Goal: Task Accomplishment & Management: Use online tool/utility

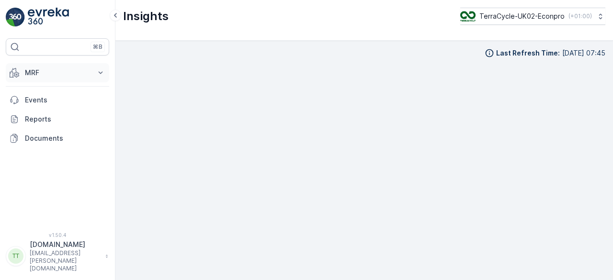
click at [37, 72] on p "MRF" at bounding box center [57, 73] width 65 height 10
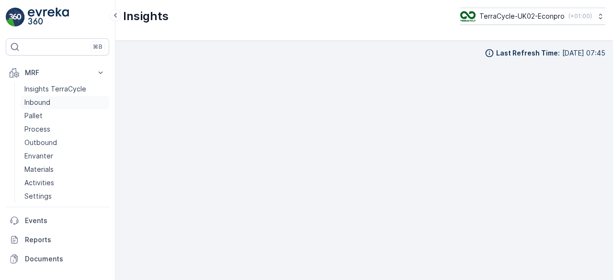
click at [47, 103] on p "Inbound" at bounding box center [37, 103] width 26 height 10
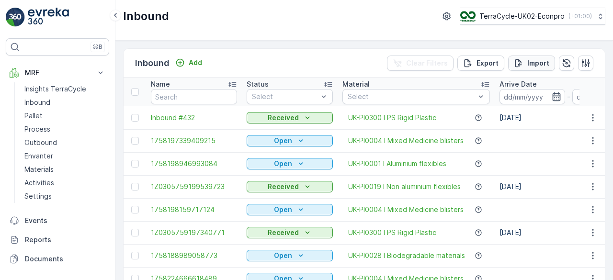
click at [521, 58] on icon "Import" at bounding box center [519, 63] width 10 height 10
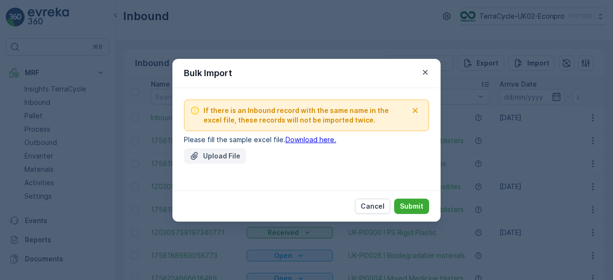
click at [215, 152] on p "Upload File" at bounding box center [221, 156] width 37 height 10
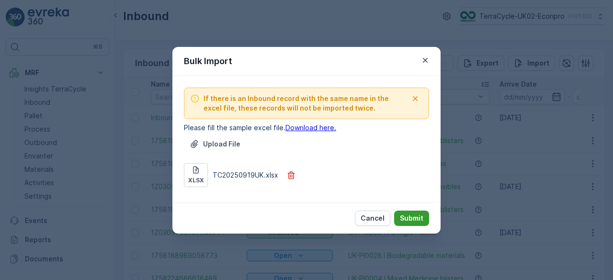
click at [411, 214] on p "Submit" at bounding box center [411, 219] width 23 height 10
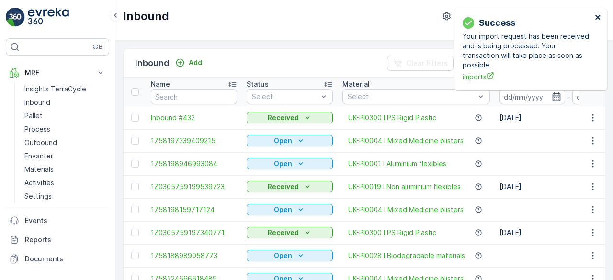
click at [598, 16] on icon "close" at bounding box center [598, 17] width 7 height 8
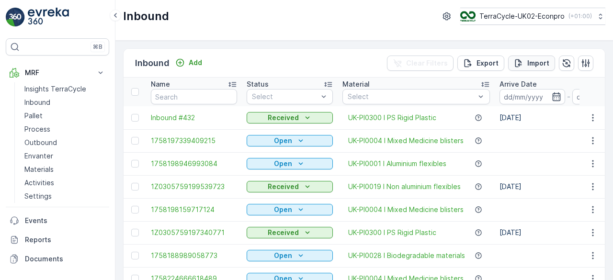
click at [535, 61] on p "Import" at bounding box center [538, 63] width 22 height 10
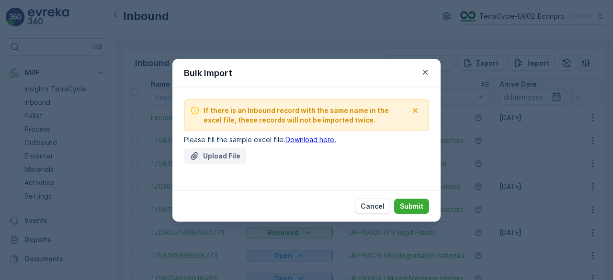
click at [215, 158] on p "Upload File" at bounding box center [221, 156] width 37 height 10
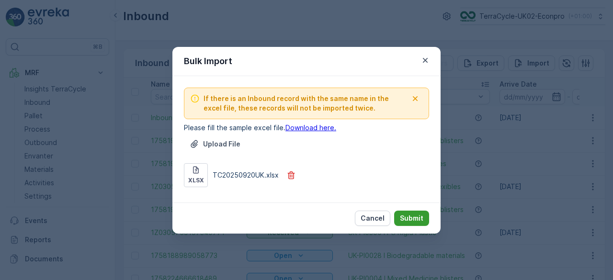
click at [413, 218] on p "Submit" at bounding box center [411, 219] width 23 height 10
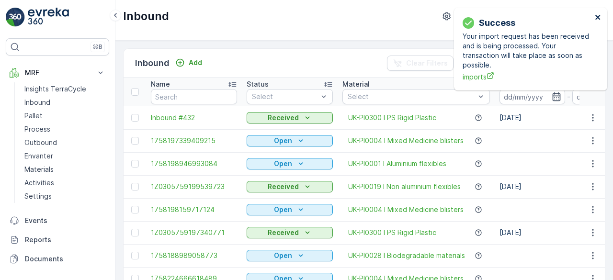
click at [598, 16] on icon "close" at bounding box center [597, 17] width 5 height 5
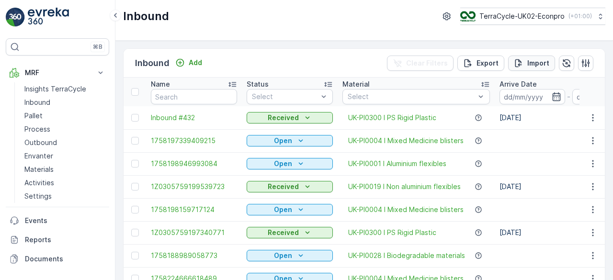
click at [534, 66] on p "Import" at bounding box center [538, 63] width 22 height 10
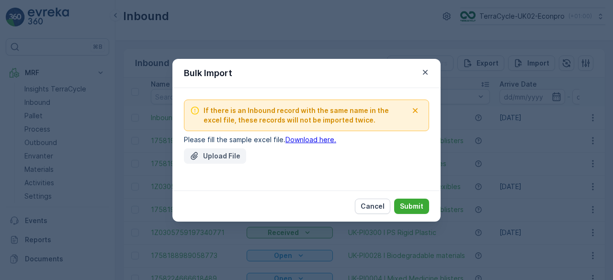
click at [204, 157] on p "Upload File" at bounding box center [221, 156] width 37 height 10
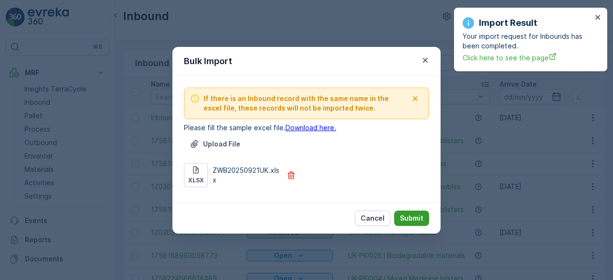
click at [413, 216] on p "Submit" at bounding box center [411, 219] width 23 height 10
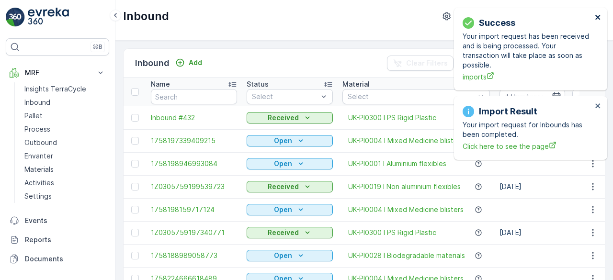
click at [599, 17] on icon "close" at bounding box center [597, 17] width 5 height 5
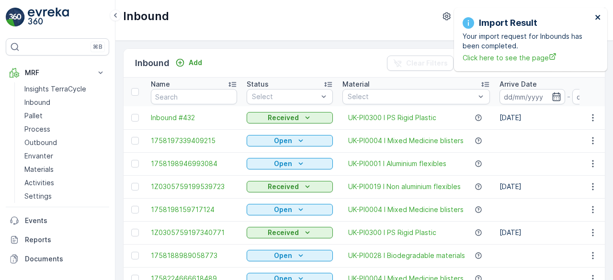
click at [596, 18] on icon "close" at bounding box center [597, 17] width 5 height 5
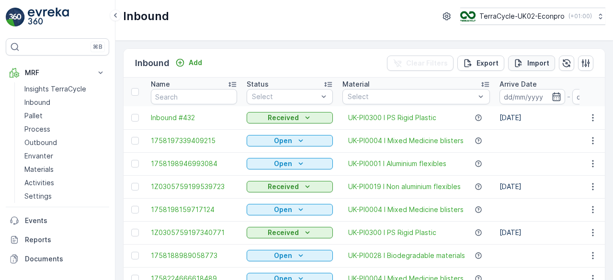
click at [531, 58] on p "Import" at bounding box center [538, 63] width 22 height 10
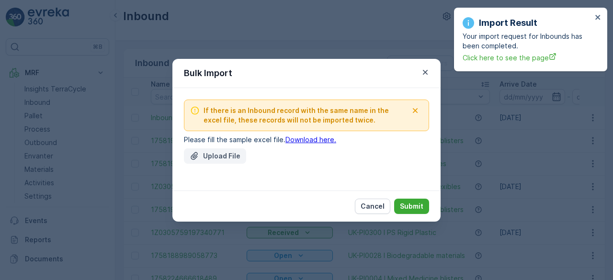
click at [203, 158] on div "Upload File" at bounding box center [215, 156] width 51 height 10
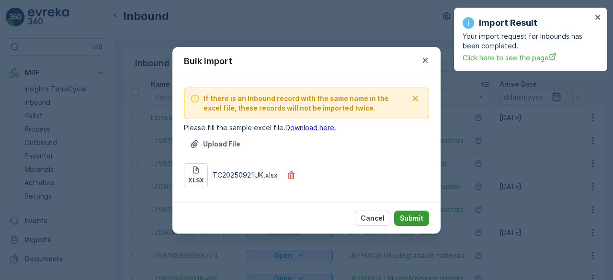
click at [409, 216] on p "Submit" at bounding box center [411, 219] width 23 height 10
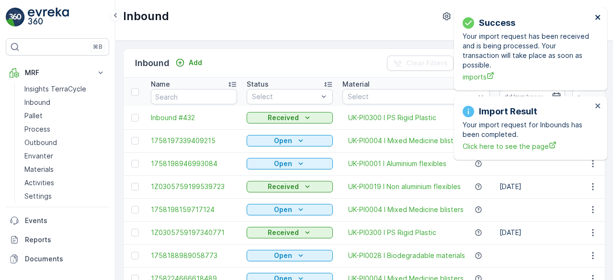
click at [598, 15] on icon "close" at bounding box center [598, 17] width 7 height 8
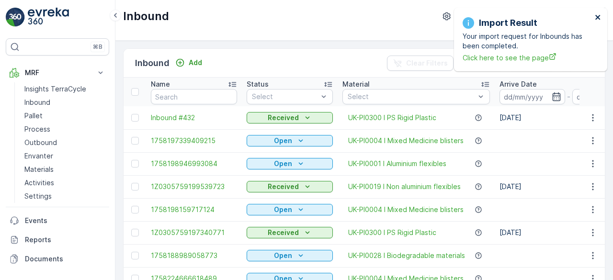
click at [598, 15] on icon "close" at bounding box center [598, 17] width 7 height 8
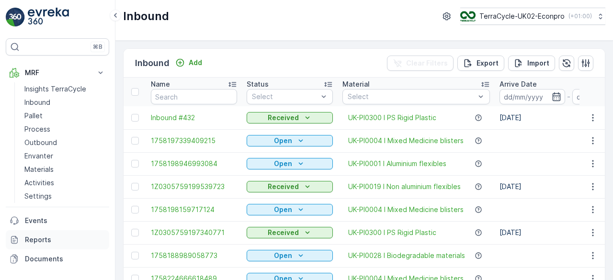
click at [50, 240] on p "Reports" at bounding box center [65, 240] width 80 height 10
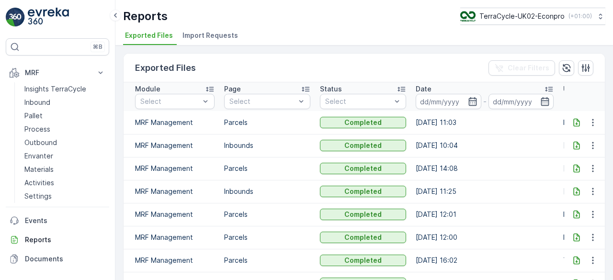
click at [230, 33] on span "Import Requests" at bounding box center [210, 36] width 56 height 10
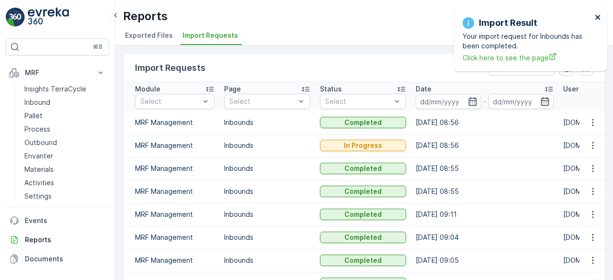
click at [597, 18] on icon "close" at bounding box center [597, 17] width 5 height 5
click at [598, 15] on icon "close" at bounding box center [598, 17] width 7 height 8
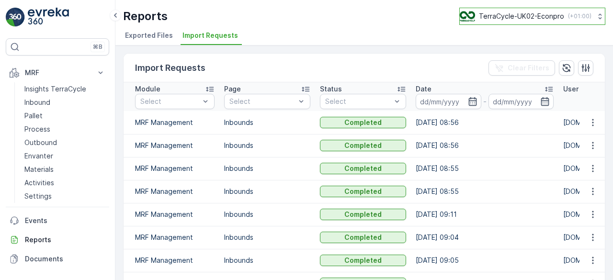
click at [511, 12] on p "TerraCycle-UK02-Econpro" at bounding box center [521, 16] width 85 height 10
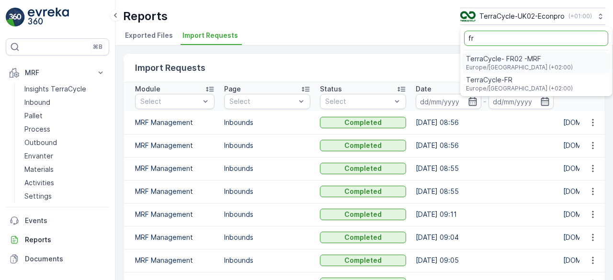
type input "fr"
click at [500, 63] on span "TerraCycle- FR02 -MRF" at bounding box center [519, 59] width 107 height 10
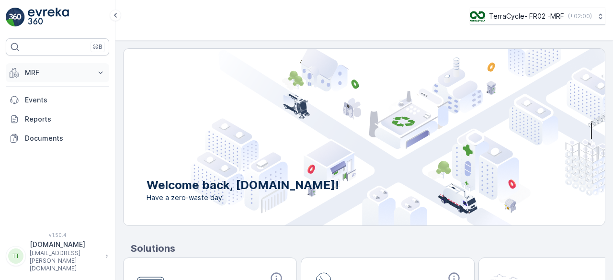
click at [23, 67] on button "MRF" at bounding box center [57, 72] width 103 height 19
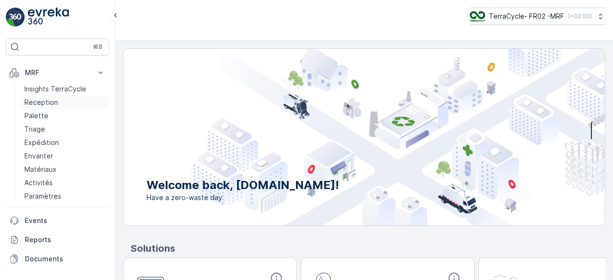
click at [35, 103] on p "Reception" at bounding box center [41, 103] width 34 height 10
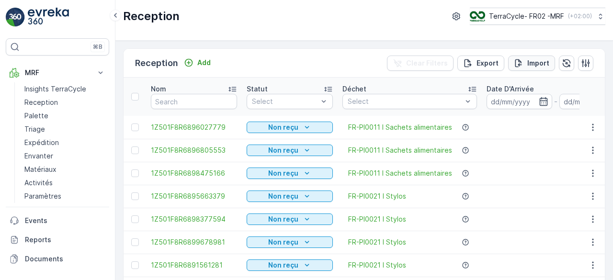
click at [528, 62] on p "Import" at bounding box center [538, 63] width 22 height 10
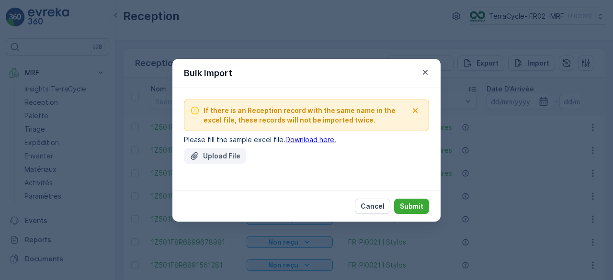
click at [218, 152] on p "Upload File" at bounding box center [221, 156] width 37 height 10
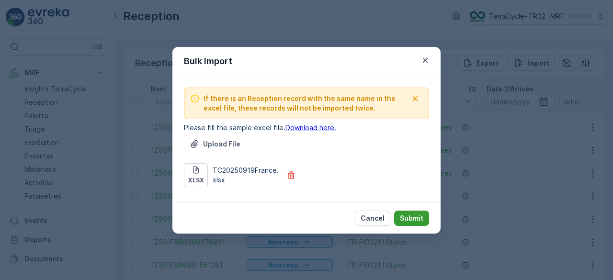
click at [411, 215] on p "Submit" at bounding box center [411, 219] width 23 height 10
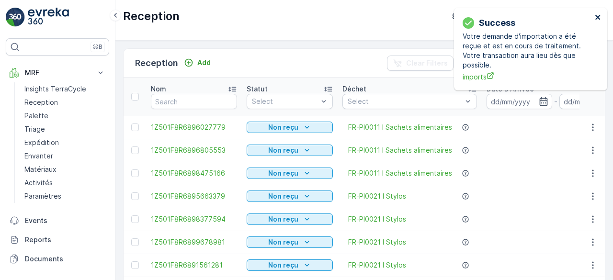
click at [596, 18] on icon "close" at bounding box center [598, 17] width 7 height 8
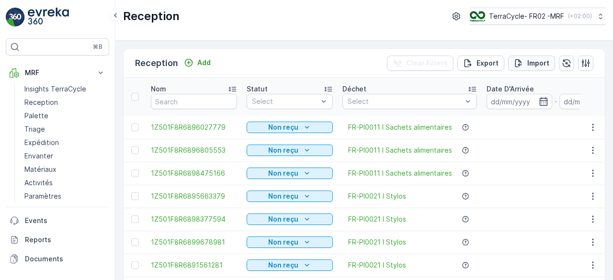
click at [528, 59] on p "Import" at bounding box center [538, 63] width 22 height 10
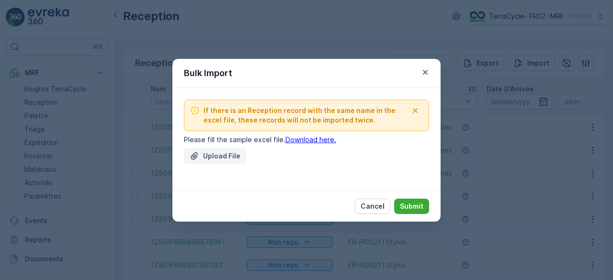
click at [214, 155] on p "Upload File" at bounding box center [221, 156] width 37 height 10
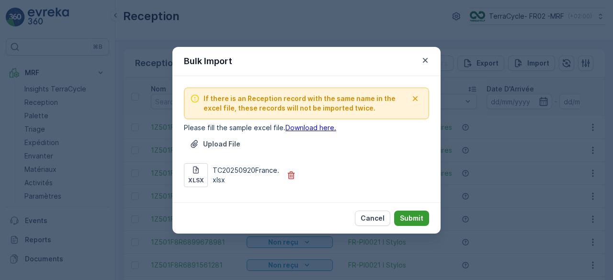
click at [413, 217] on p "Submit" at bounding box center [411, 219] width 23 height 10
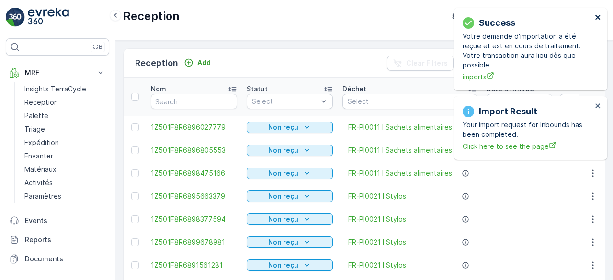
click at [598, 17] on icon "close" at bounding box center [597, 17] width 5 height 5
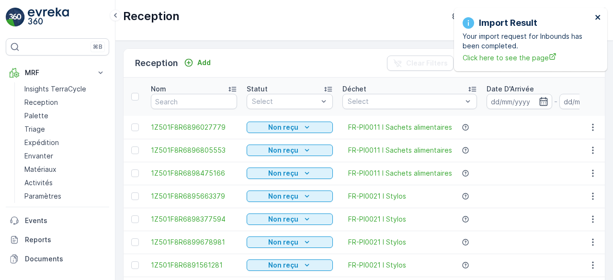
click at [598, 17] on icon "close" at bounding box center [597, 17] width 5 height 5
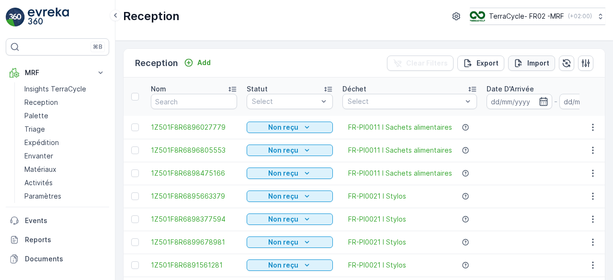
click at [535, 58] on p "Import" at bounding box center [538, 63] width 22 height 10
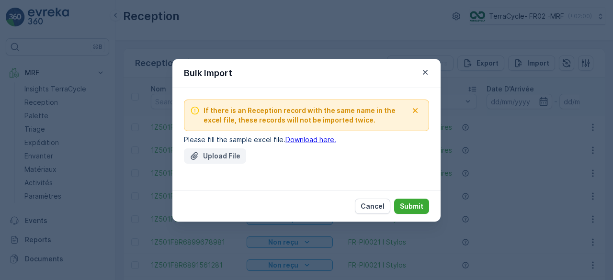
click at [219, 154] on p "Upload File" at bounding box center [221, 156] width 37 height 10
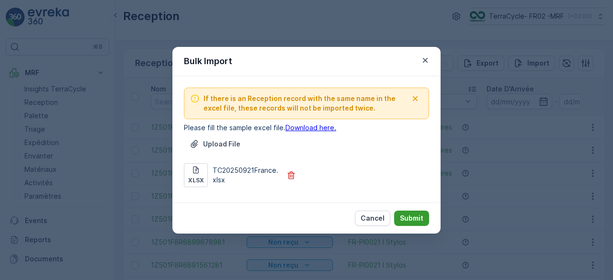
click at [408, 218] on p "Submit" at bounding box center [411, 219] width 23 height 10
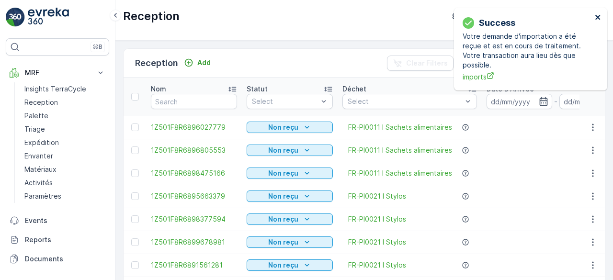
click at [599, 15] on icon "close" at bounding box center [597, 17] width 5 height 5
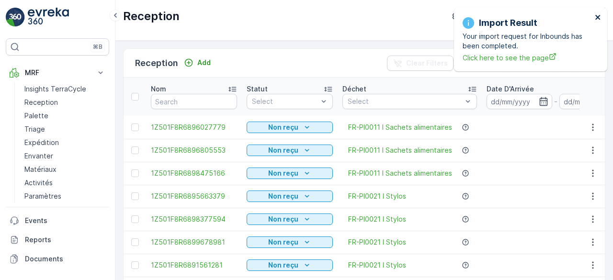
click at [598, 15] on icon "close" at bounding box center [598, 17] width 7 height 8
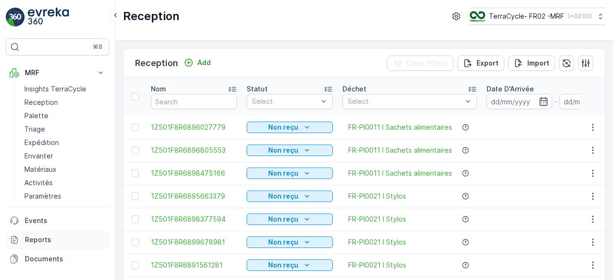
click at [40, 239] on p "Reports" at bounding box center [65, 240] width 80 height 10
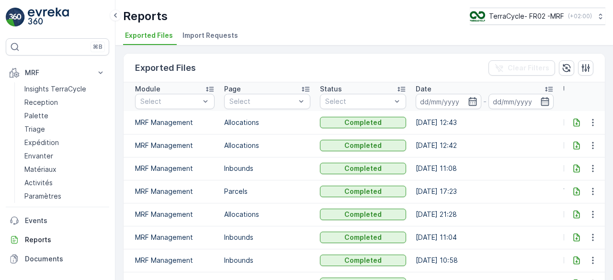
click at [215, 33] on span "Import Requests" at bounding box center [210, 36] width 56 height 10
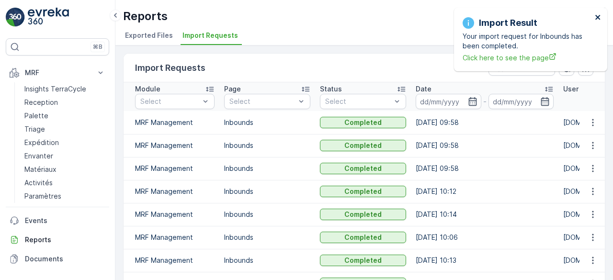
click at [599, 17] on icon "close" at bounding box center [598, 17] width 7 height 8
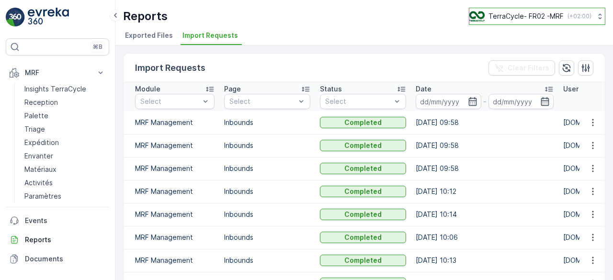
click at [527, 14] on p "TerraCycle- FR02 -MRF" at bounding box center [525, 16] width 75 height 10
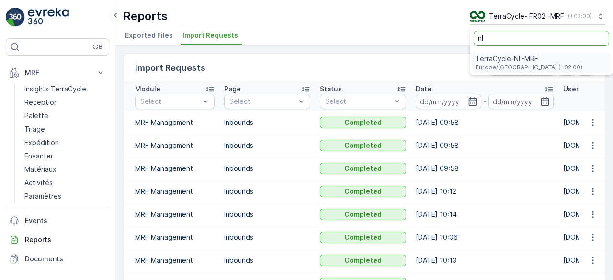
type input "nl"
click at [498, 66] on span "Europe/[GEOGRAPHIC_DATA] (+02:00)" at bounding box center [528, 68] width 107 height 8
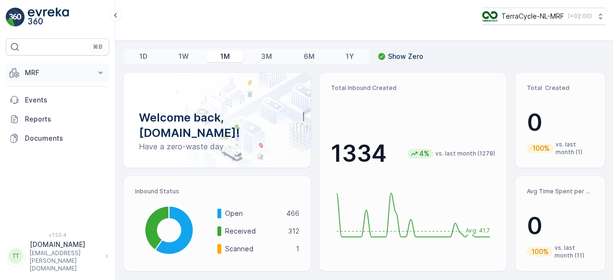
click at [30, 70] on p "MRF" at bounding box center [57, 73] width 65 height 10
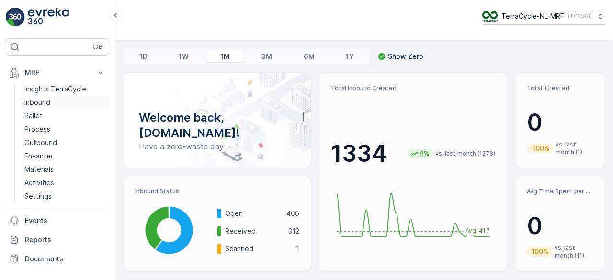
click at [36, 104] on p "Inbound" at bounding box center [37, 103] width 26 height 10
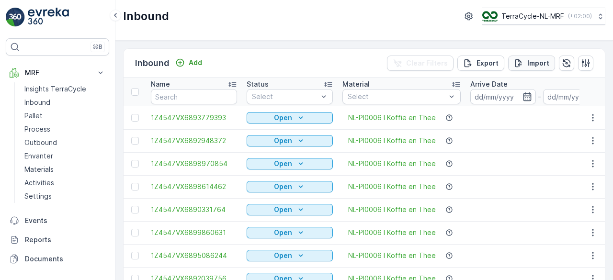
click at [537, 65] on p "Import" at bounding box center [538, 63] width 22 height 10
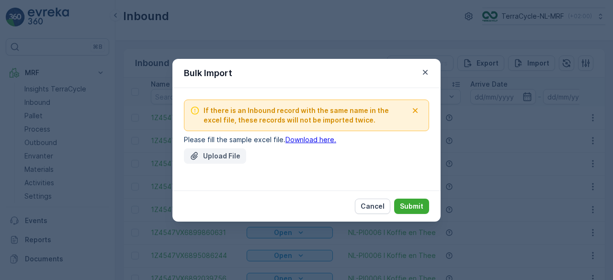
click at [213, 156] on p "Upload File" at bounding box center [221, 156] width 37 height 10
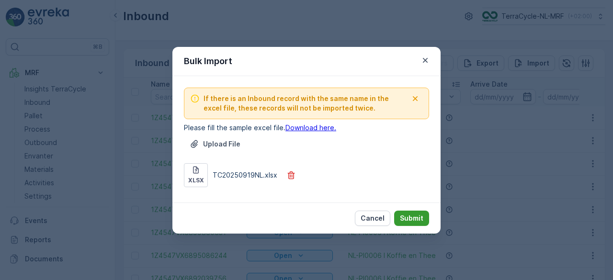
click at [411, 218] on p "Submit" at bounding box center [411, 219] width 23 height 10
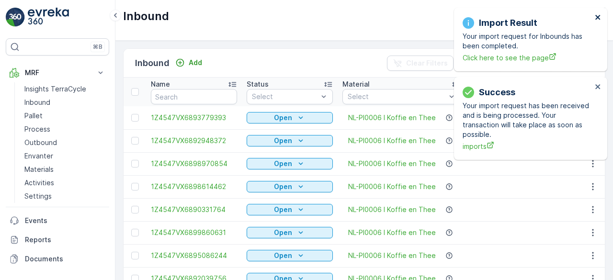
click at [597, 17] on icon "close" at bounding box center [597, 17] width 5 height 5
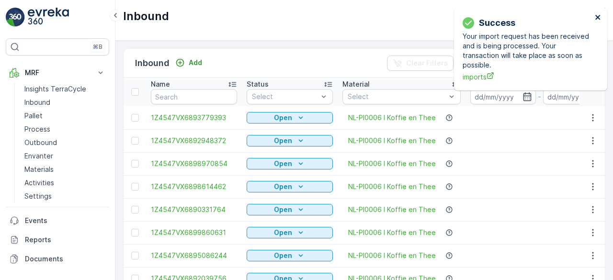
click at [597, 17] on icon "close" at bounding box center [597, 17] width 5 height 5
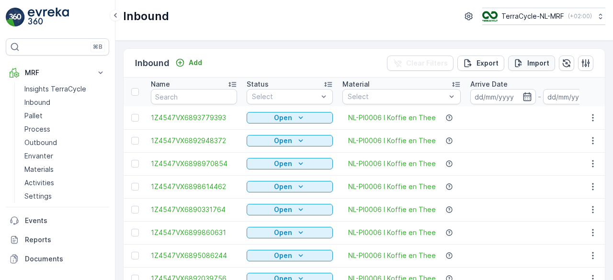
click at [541, 56] on button "Import" at bounding box center [531, 63] width 47 height 15
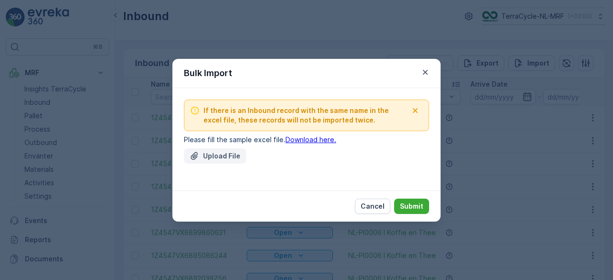
click at [204, 158] on p "Upload File" at bounding box center [221, 156] width 37 height 10
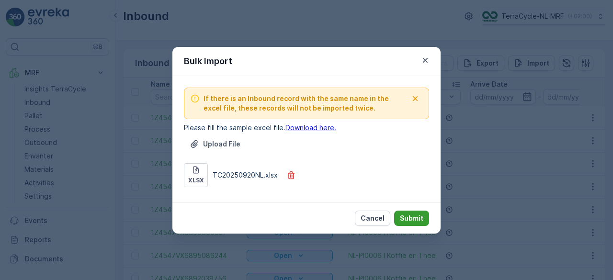
click at [418, 219] on p "Submit" at bounding box center [411, 219] width 23 height 10
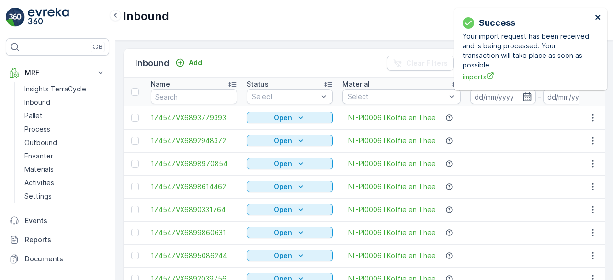
click at [595, 15] on icon "close" at bounding box center [597, 17] width 5 height 5
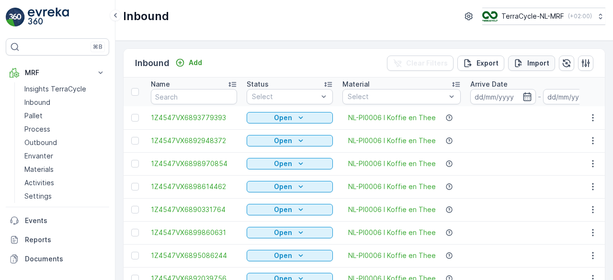
click at [535, 61] on p "Import" at bounding box center [538, 63] width 22 height 10
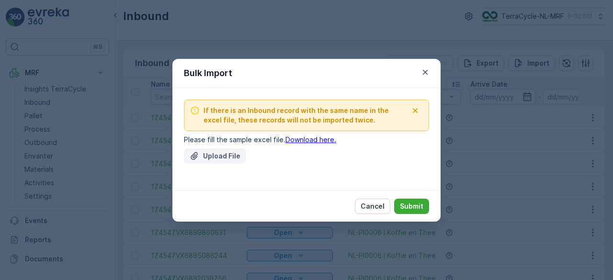
click at [225, 160] on p "Upload File" at bounding box center [221, 156] width 37 height 10
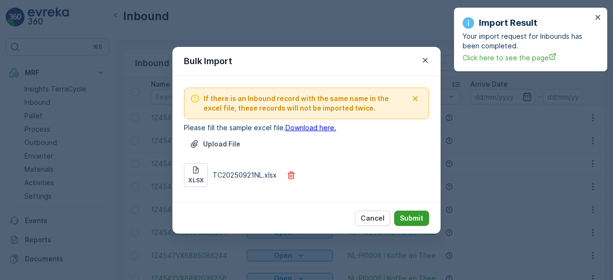
click at [411, 216] on p "Submit" at bounding box center [411, 219] width 23 height 10
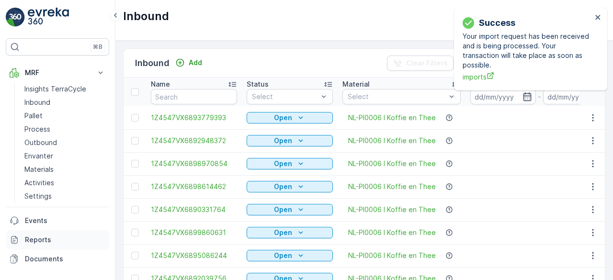
click at [56, 238] on p "Reports" at bounding box center [65, 240] width 80 height 10
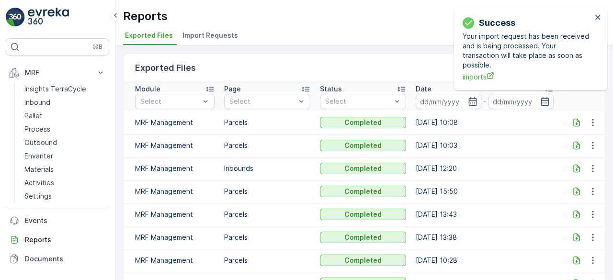
click at [212, 36] on span "Import Requests" at bounding box center [210, 36] width 56 height 10
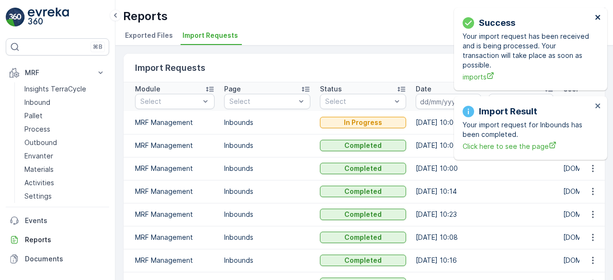
click at [598, 18] on icon "close" at bounding box center [597, 17] width 5 height 5
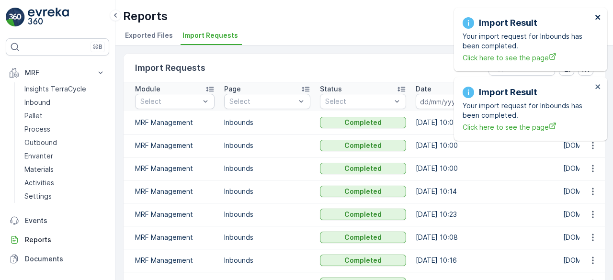
click at [597, 17] on icon "close" at bounding box center [597, 17] width 5 height 5
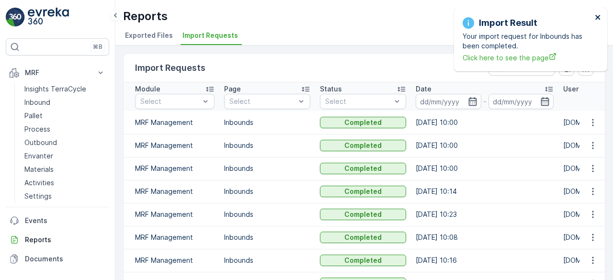
click at [597, 17] on icon "close" at bounding box center [597, 17] width 5 height 5
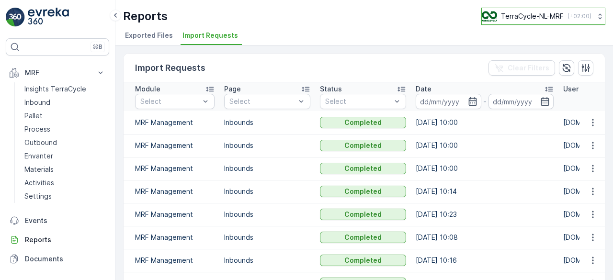
click at [522, 13] on p "TerraCycle-NL-MRF" at bounding box center [532, 16] width 63 height 10
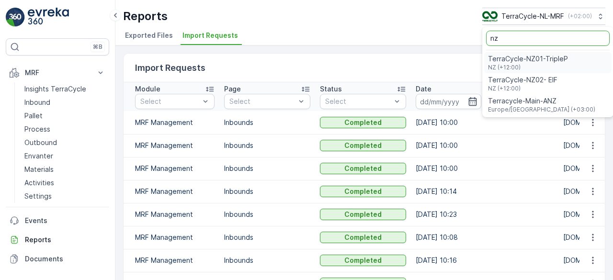
type input "nz"
click at [533, 59] on span "TerraCycle-NZ01-TripleP" at bounding box center [528, 59] width 80 height 10
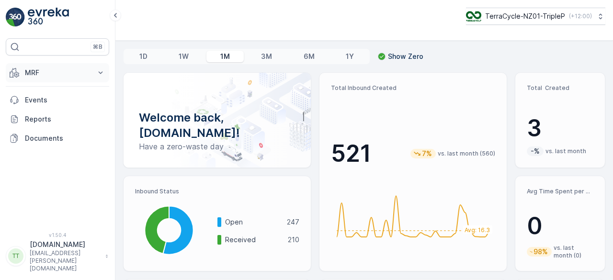
click at [37, 72] on p "MRF" at bounding box center [57, 73] width 65 height 10
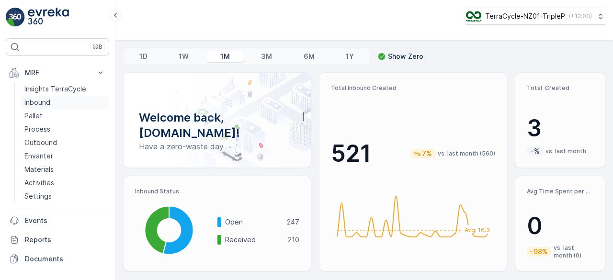
click at [43, 101] on p "Inbound" at bounding box center [37, 103] width 26 height 10
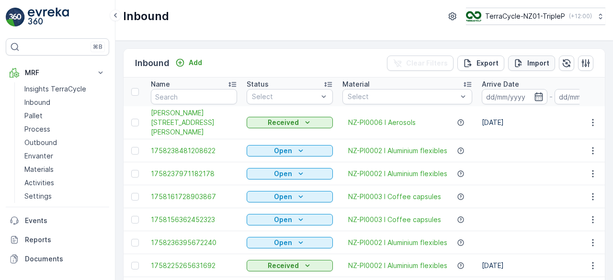
click at [527, 56] on button "Import" at bounding box center [531, 63] width 47 height 15
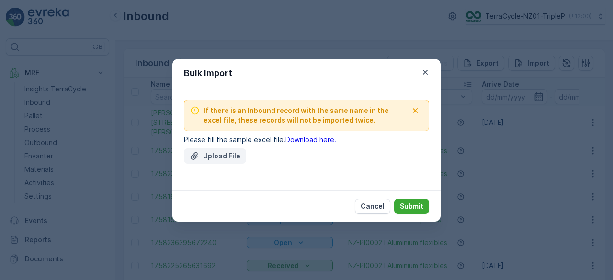
click at [213, 153] on p "Upload File" at bounding box center [221, 156] width 37 height 10
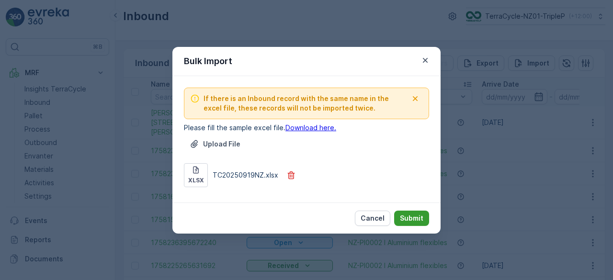
click at [405, 217] on p "Submit" at bounding box center [411, 219] width 23 height 10
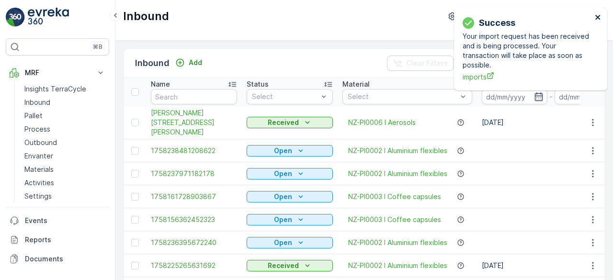
click at [599, 15] on icon "close" at bounding box center [598, 17] width 7 height 8
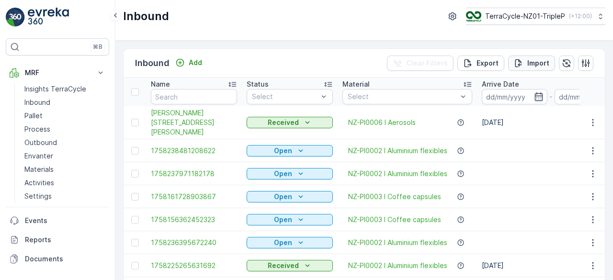
click at [535, 61] on p "Import" at bounding box center [538, 63] width 22 height 10
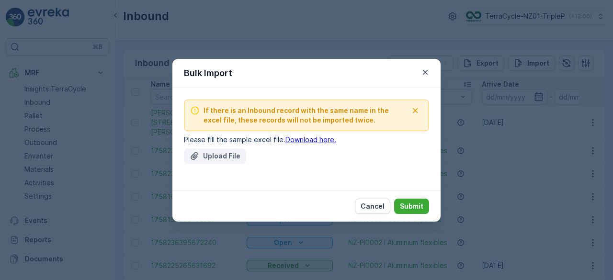
click at [220, 157] on p "Upload File" at bounding box center [221, 156] width 37 height 10
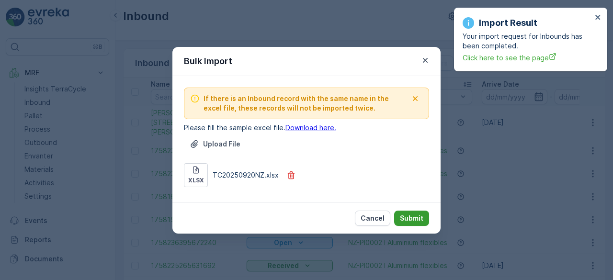
click at [417, 215] on p "Submit" at bounding box center [411, 219] width 23 height 10
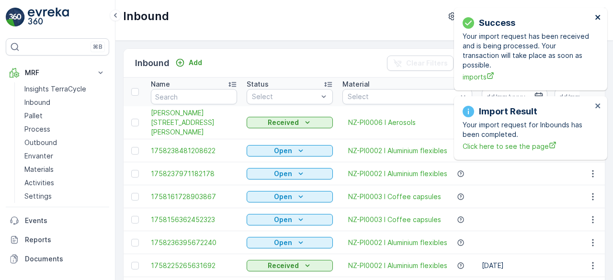
click at [599, 17] on icon "close" at bounding box center [598, 17] width 7 height 8
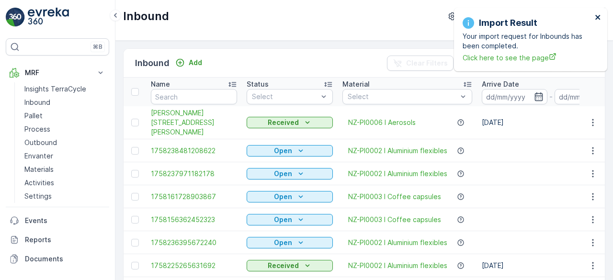
click at [599, 17] on icon "close" at bounding box center [597, 17] width 5 height 5
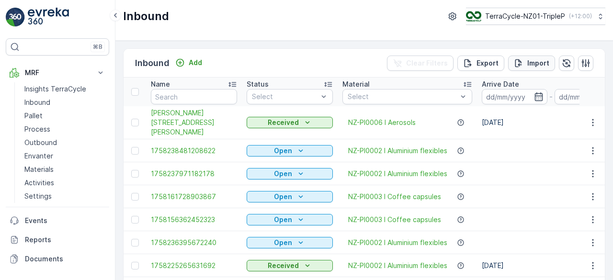
click at [541, 62] on p "Import" at bounding box center [538, 63] width 22 height 10
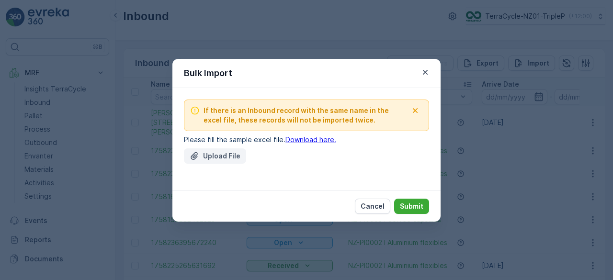
click at [225, 151] on p "Upload File" at bounding box center [221, 156] width 37 height 10
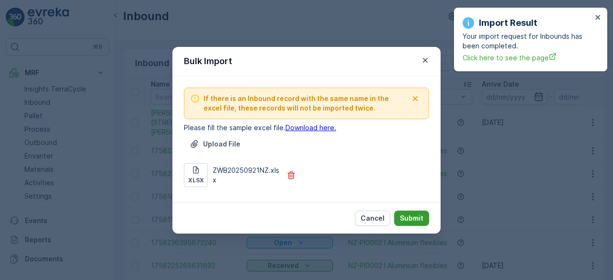
click at [421, 215] on p "Submit" at bounding box center [411, 219] width 23 height 10
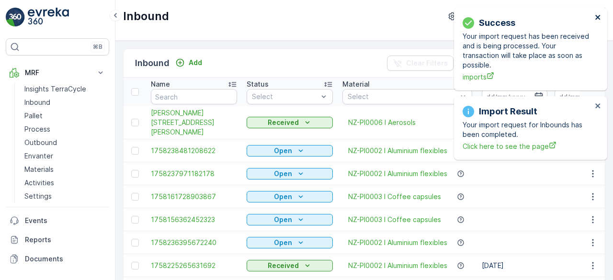
click at [599, 15] on icon "close" at bounding box center [597, 17] width 5 height 5
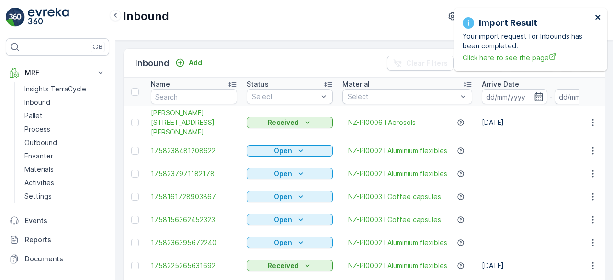
click at [599, 15] on icon "close" at bounding box center [597, 17] width 5 height 5
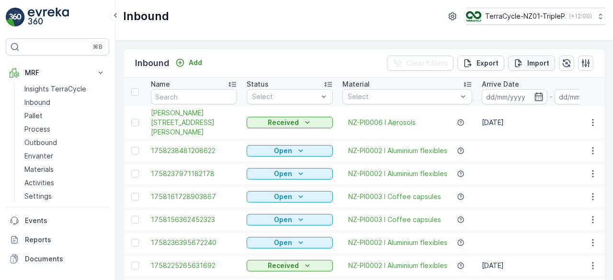
click at [531, 57] on button "Import" at bounding box center [531, 63] width 47 height 15
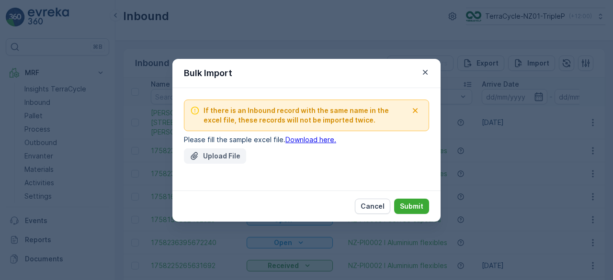
click at [215, 154] on p "Upload File" at bounding box center [221, 156] width 37 height 10
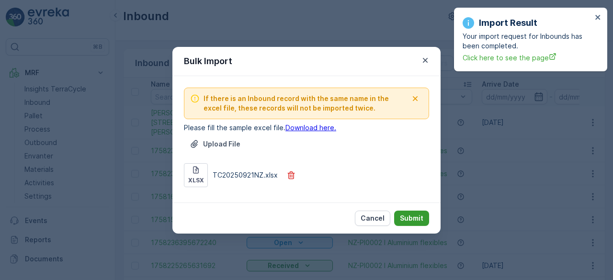
click at [414, 215] on p "Submit" at bounding box center [411, 219] width 23 height 10
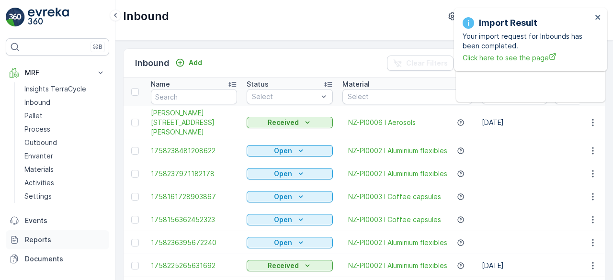
click at [46, 245] on link "Reports" at bounding box center [57, 239] width 103 height 19
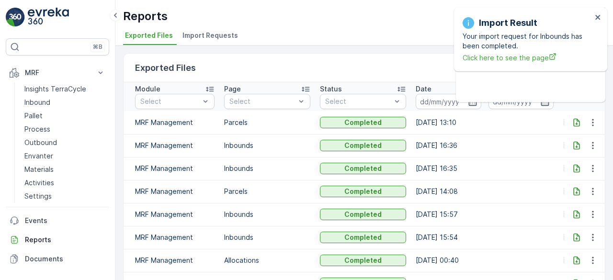
click at [215, 40] on span "Import Requests" at bounding box center [210, 36] width 56 height 10
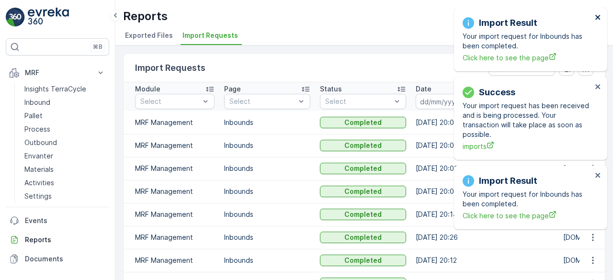
click at [597, 17] on icon "close" at bounding box center [598, 17] width 7 height 8
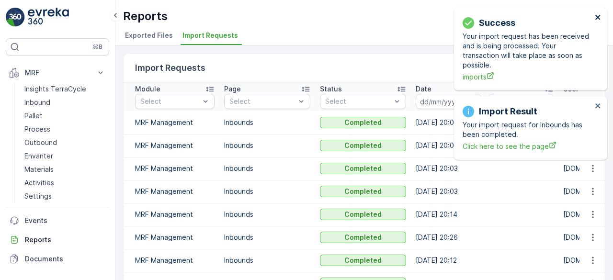
click at [597, 17] on icon "close" at bounding box center [598, 17] width 7 height 8
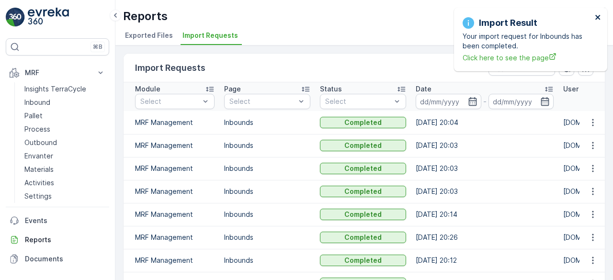
click at [597, 17] on icon "close" at bounding box center [598, 17] width 7 height 8
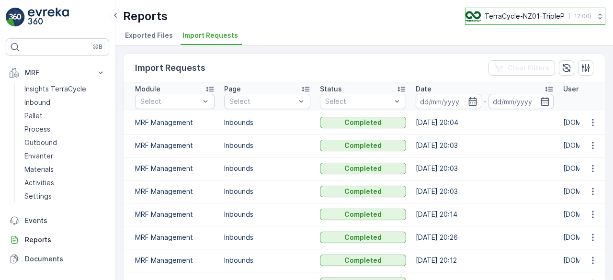
click at [532, 13] on p "TerraCycle-NZ01-TripleP" at bounding box center [525, 16] width 80 height 10
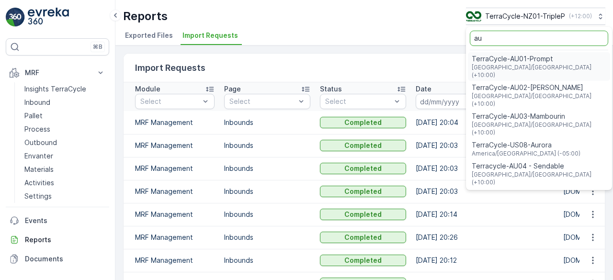
type input "au"
click at [510, 59] on span "TerraCycle-AU01-Prompt" at bounding box center [539, 59] width 135 height 10
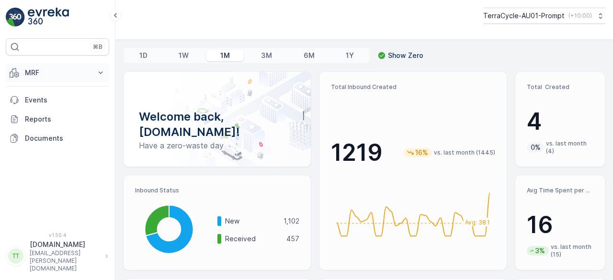
click at [24, 75] on button "MRF" at bounding box center [57, 72] width 103 height 19
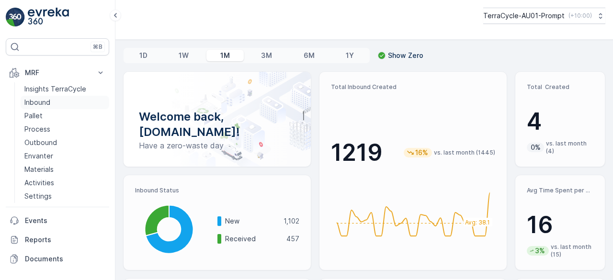
click at [34, 96] on link "Inbound" at bounding box center [65, 102] width 89 height 13
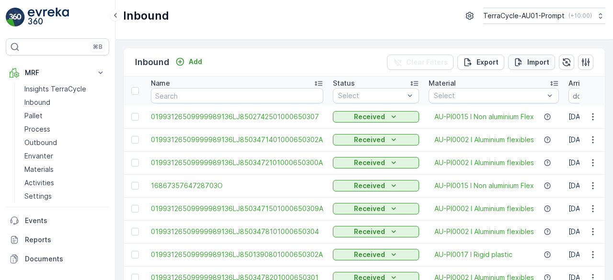
click at [535, 59] on p "Import" at bounding box center [538, 62] width 22 height 10
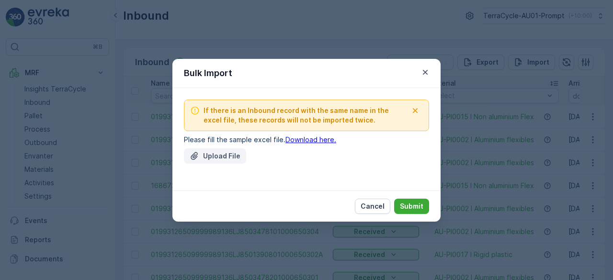
click at [208, 158] on p "Upload File" at bounding box center [221, 156] width 37 height 10
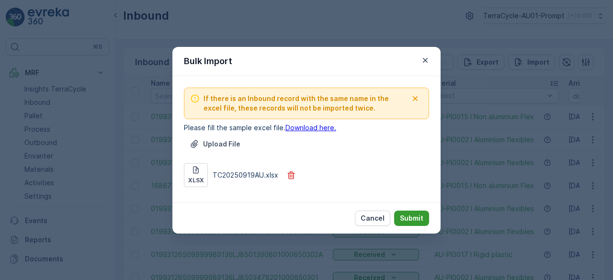
click at [413, 215] on p "Submit" at bounding box center [411, 219] width 23 height 10
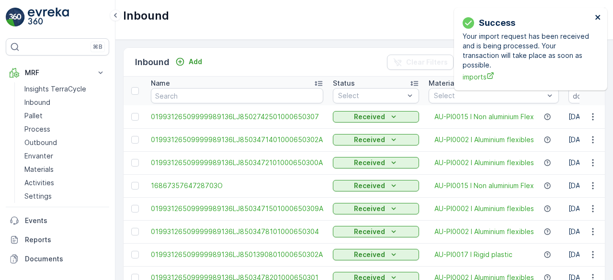
click at [598, 14] on icon "close" at bounding box center [598, 17] width 7 height 8
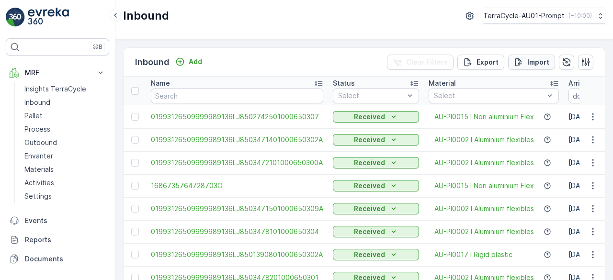
click at [536, 62] on p "Import" at bounding box center [538, 62] width 22 height 10
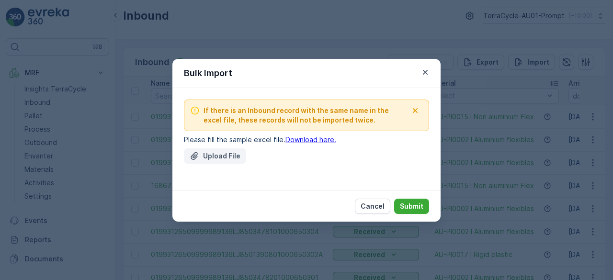
click at [215, 158] on p "Upload File" at bounding box center [221, 156] width 37 height 10
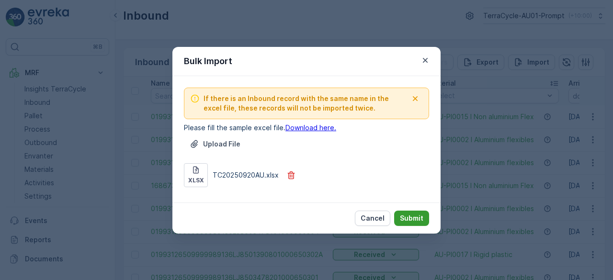
click at [410, 215] on p "Submit" at bounding box center [411, 219] width 23 height 10
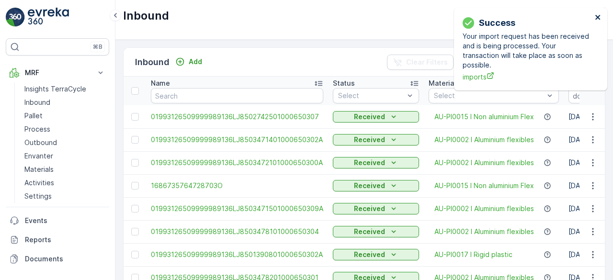
click at [596, 16] on icon "close" at bounding box center [598, 17] width 7 height 8
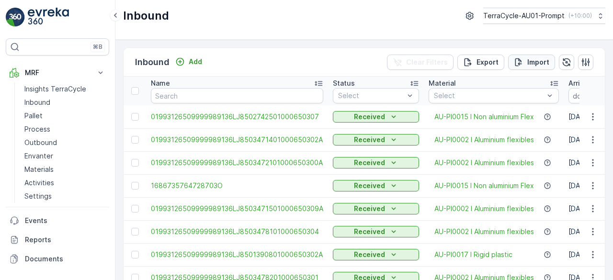
click at [533, 59] on p "Import" at bounding box center [538, 62] width 22 height 10
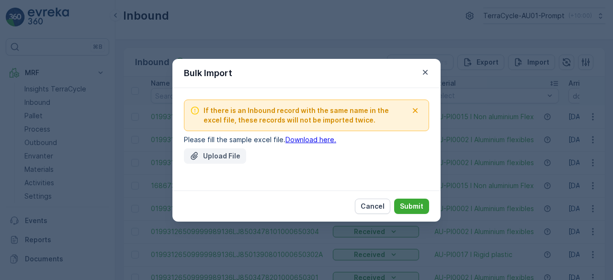
click at [234, 156] on p "Upload File" at bounding box center [221, 156] width 37 height 10
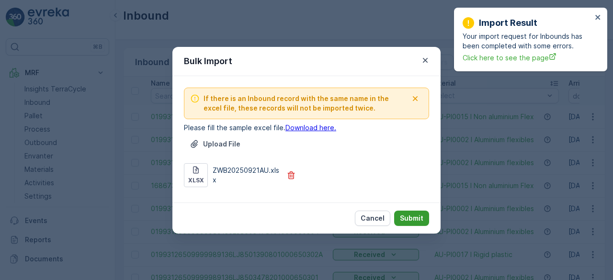
click at [416, 215] on p "Submit" at bounding box center [411, 219] width 23 height 10
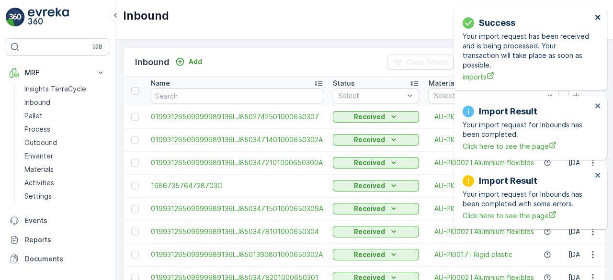
click at [599, 18] on icon "close" at bounding box center [597, 17] width 5 height 5
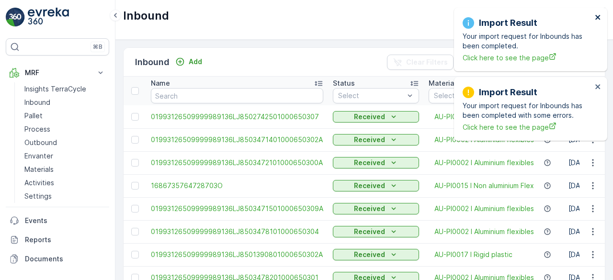
click at [599, 18] on icon "close" at bounding box center [597, 17] width 5 height 5
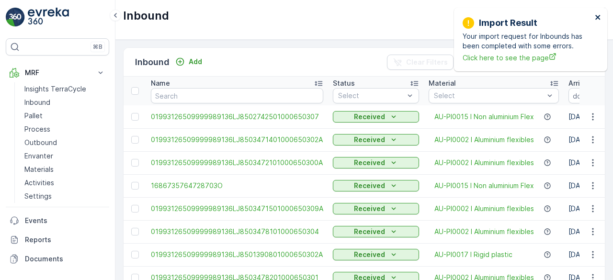
click at [599, 18] on icon "close" at bounding box center [597, 17] width 5 height 5
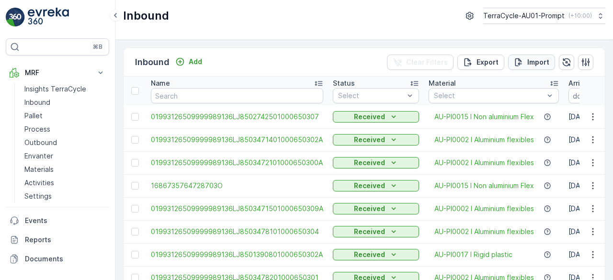
click at [528, 64] on p "Import" at bounding box center [538, 62] width 22 height 10
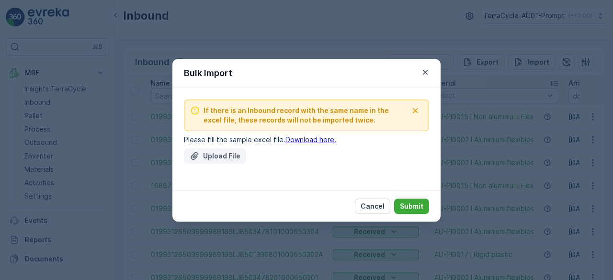
click at [217, 155] on p "Upload File" at bounding box center [221, 156] width 37 height 10
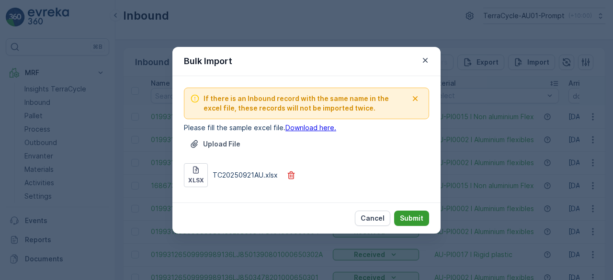
click at [403, 216] on p "Submit" at bounding box center [411, 219] width 23 height 10
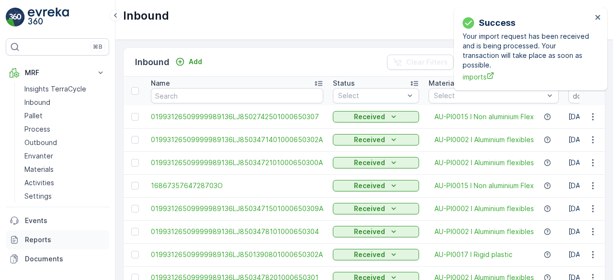
click at [46, 242] on p "Reports" at bounding box center [65, 240] width 80 height 10
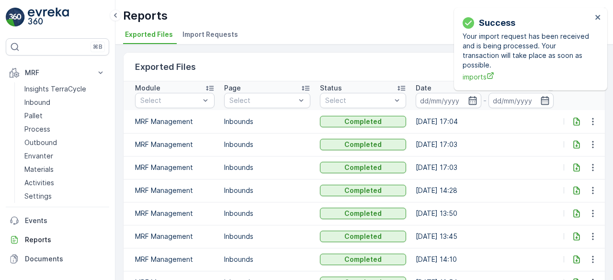
click at [207, 37] on span "Import Requests" at bounding box center [210, 35] width 56 height 10
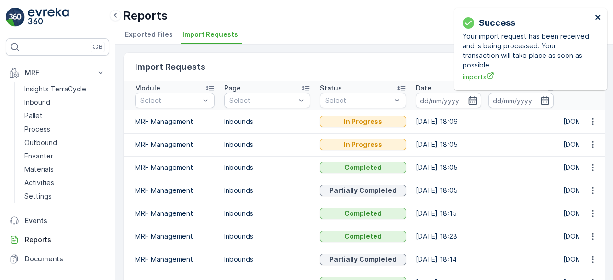
click at [597, 16] on icon "close" at bounding box center [597, 17] width 5 height 5
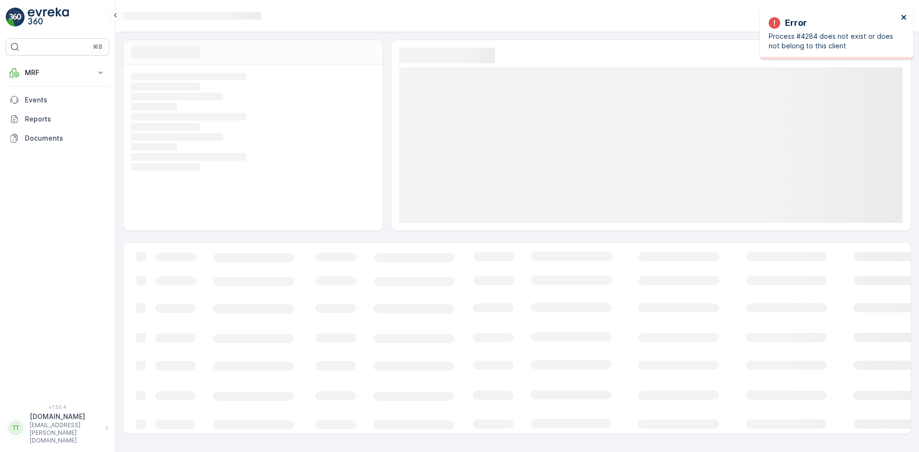
click at [902, 17] on icon "close" at bounding box center [904, 17] width 7 height 8
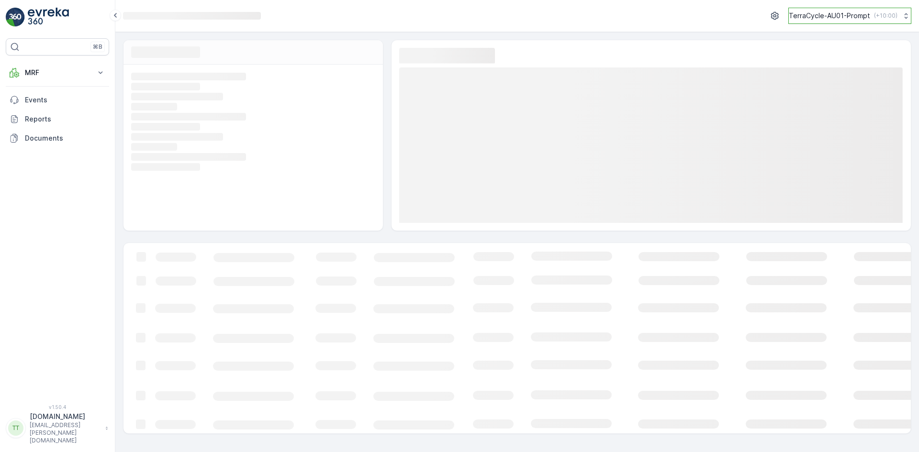
click at [830, 15] on p "TerraCycle-AU01-Prompt" at bounding box center [829, 16] width 81 height 10
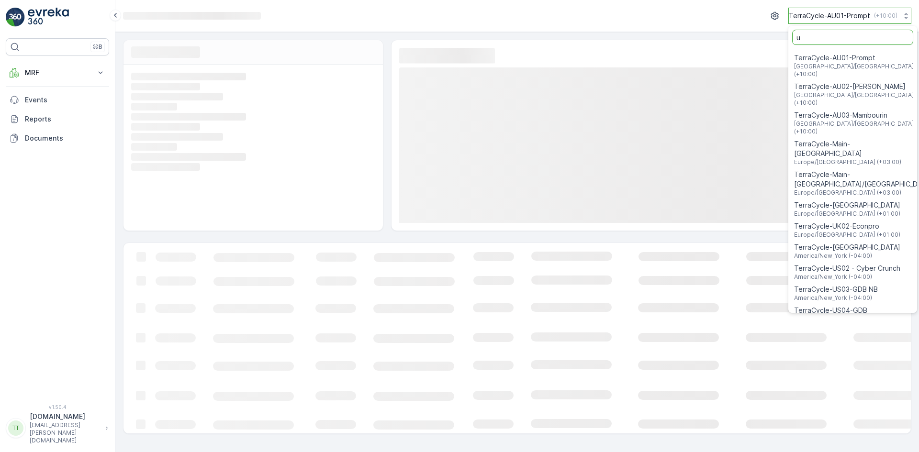
type input "uk"
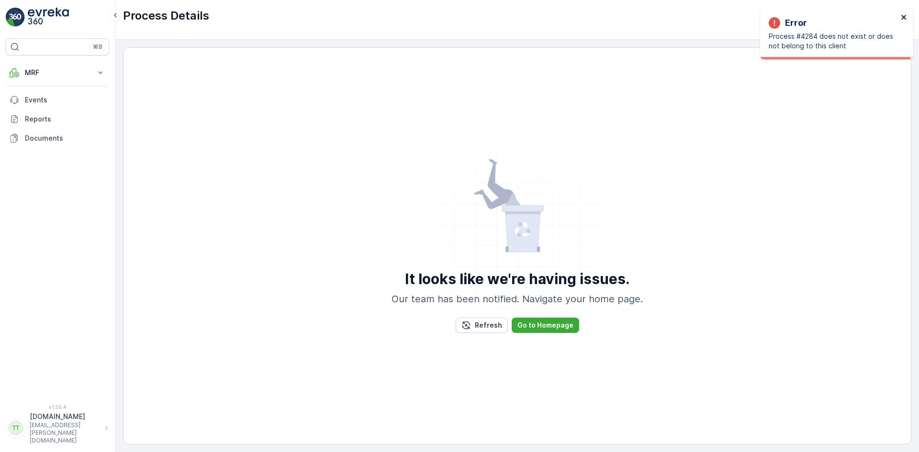
click at [902, 15] on icon "close" at bounding box center [904, 17] width 5 height 5
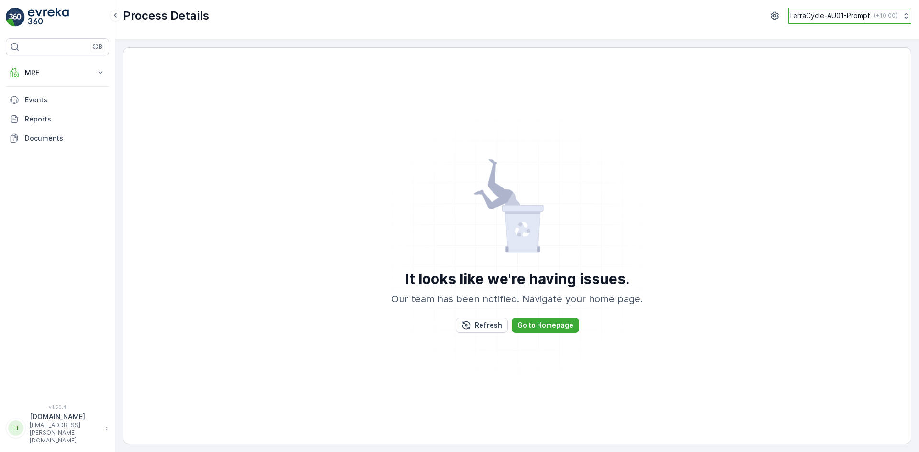
click at [825, 12] on p "TerraCycle-AU01-Prompt" at bounding box center [829, 16] width 81 height 10
type input "uk"
click at [837, 77] on span "TerraCycle-UK02-Econpro" at bounding box center [848, 79] width 106 height 10
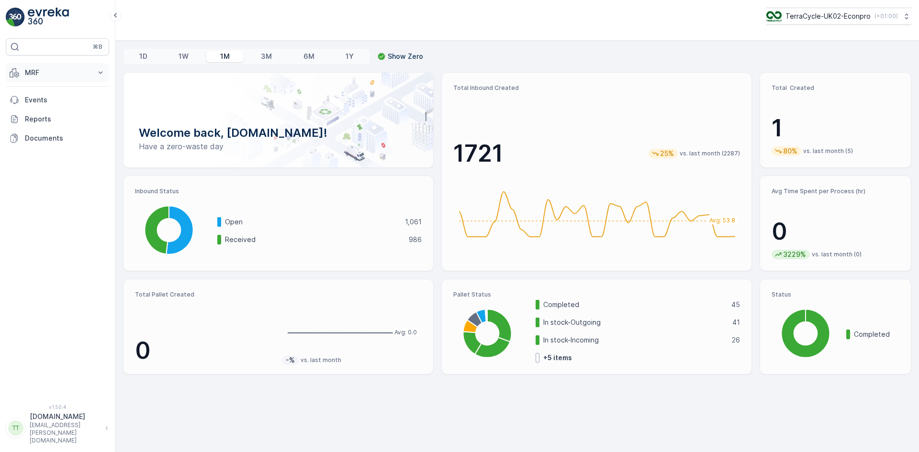
click at [33, 69] on p "MRF" at bounding box center [57, 73] width 65 height 10
click at [45, 129] on p "Process" at bounding box center [37, 129] width 26 height 10
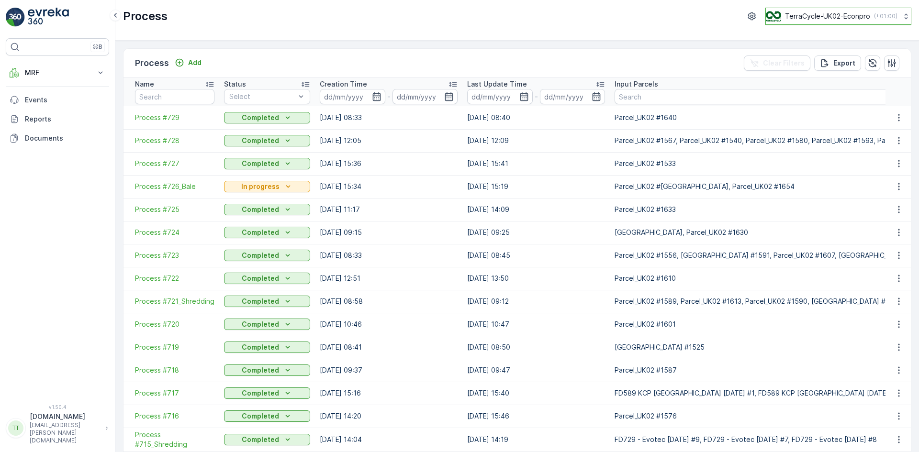
click at [810, 11] on button "TerraCycle-UK02-Econpro ( +01:00 )" at bounding box center [839, 16] width 146 height 17
type input "fr"
click at [797, 56] on span "TerraCycle- FR02 -MRF" at bounding box center [825, 59] width 107 height 10
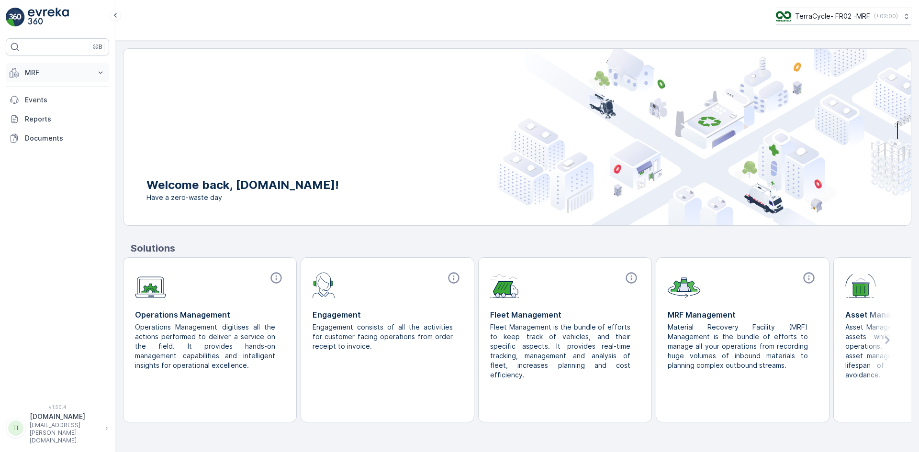
click at [31, 77] on p "MRF" at bounding box center [57, 73] width 65 height 10
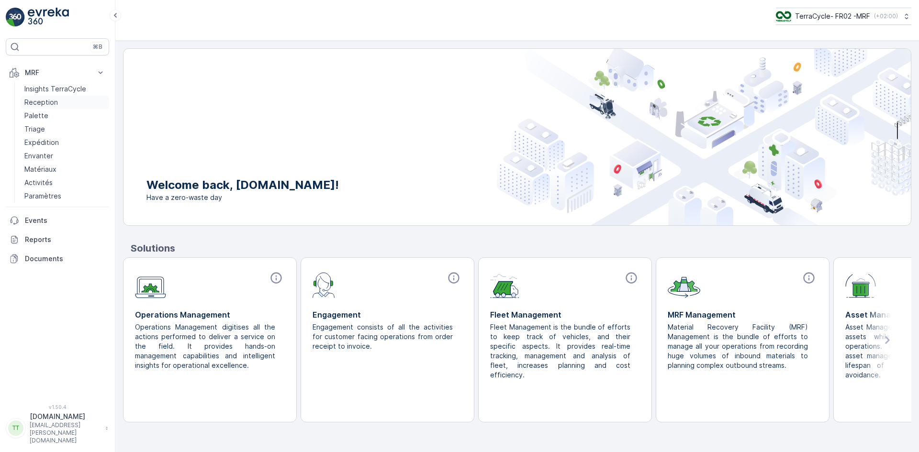
click at [38, 103] on p "Reception" at bounding box center [41, 103] width 34 height 10
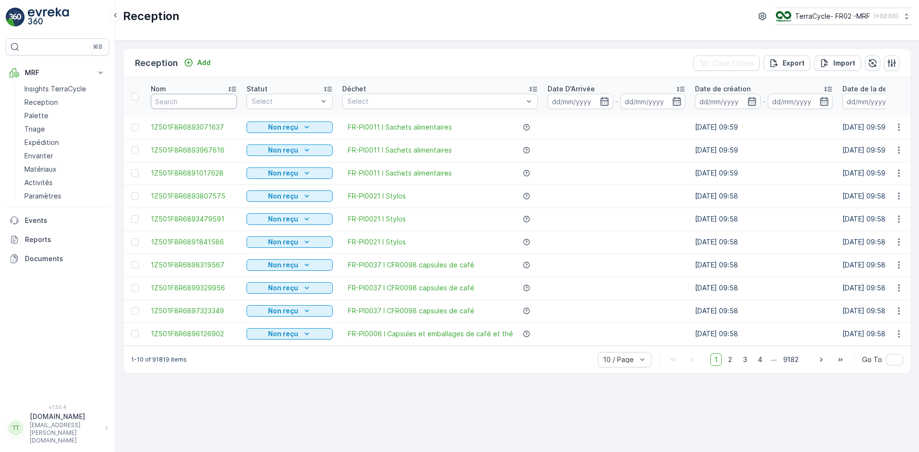
click at [184, 103] on input "text" at bounding box center [194, 101] width 86 height 15
paste input "67028581259912"
type input "67028581259912"
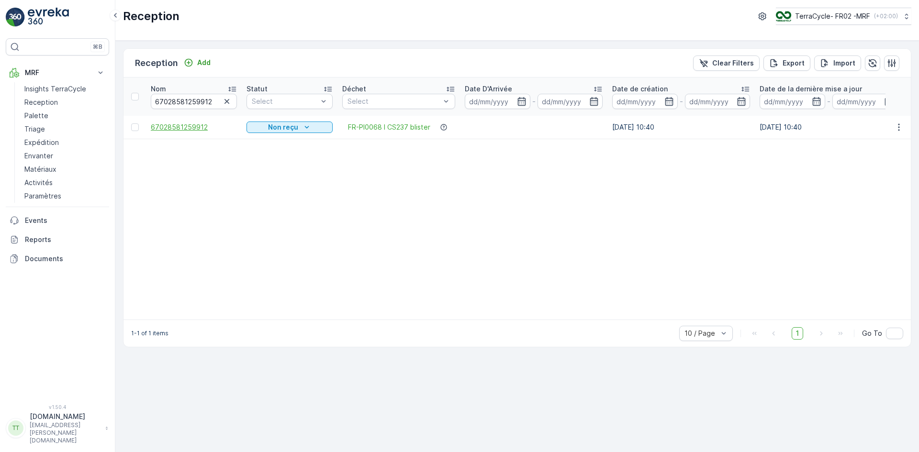
click at [196, 124] on span "67028581259912" at bounding box center [194, 128] width 86 height 10
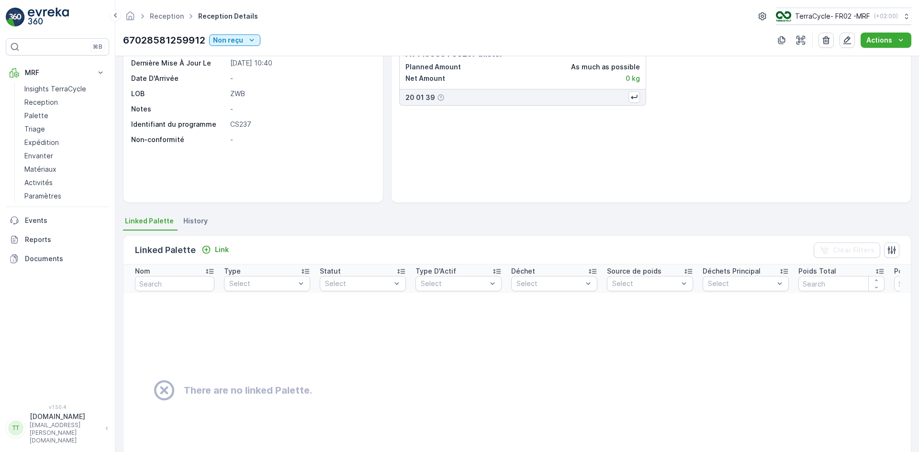
scroll to position [134, 0]
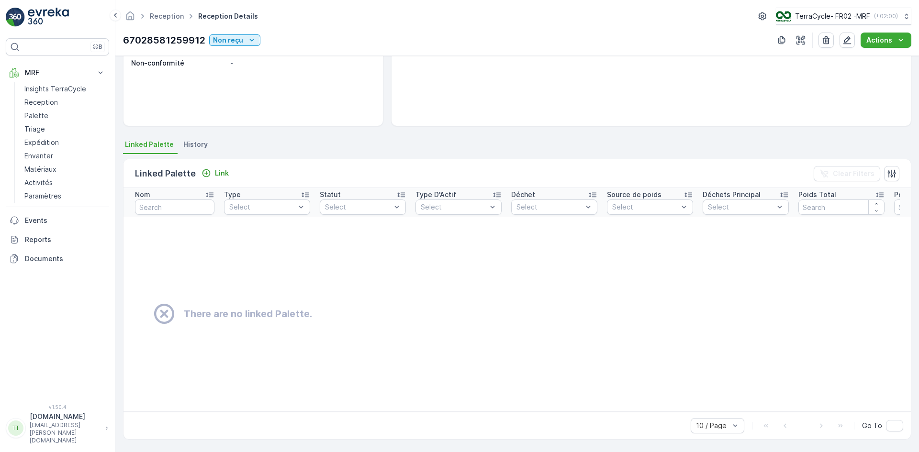
click at [198, 144] on span "History" at bounding box center [195, 145] width 24 height 10
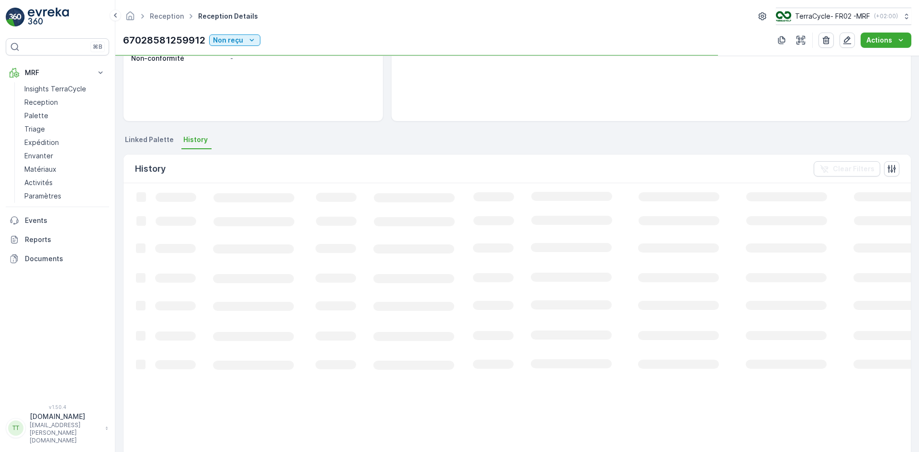
scroll to position [134, 0]
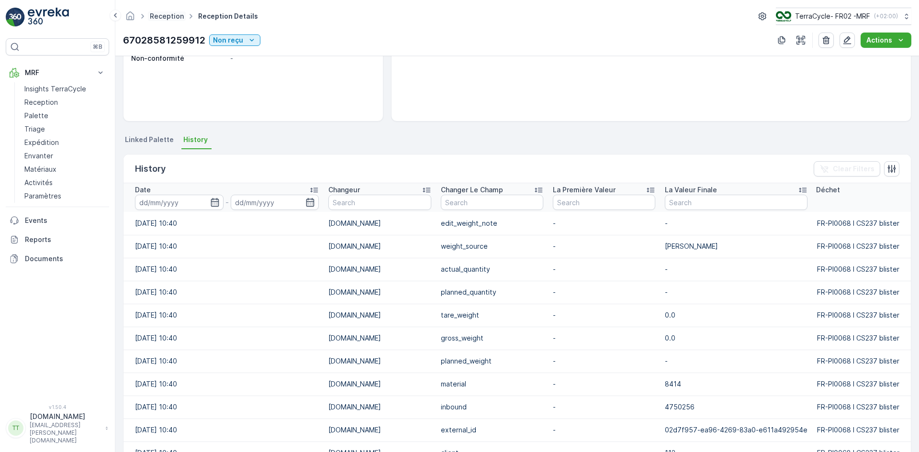
click at [169, 16] on link "Reception" at bounding box center [167, 16] width 34 height 8
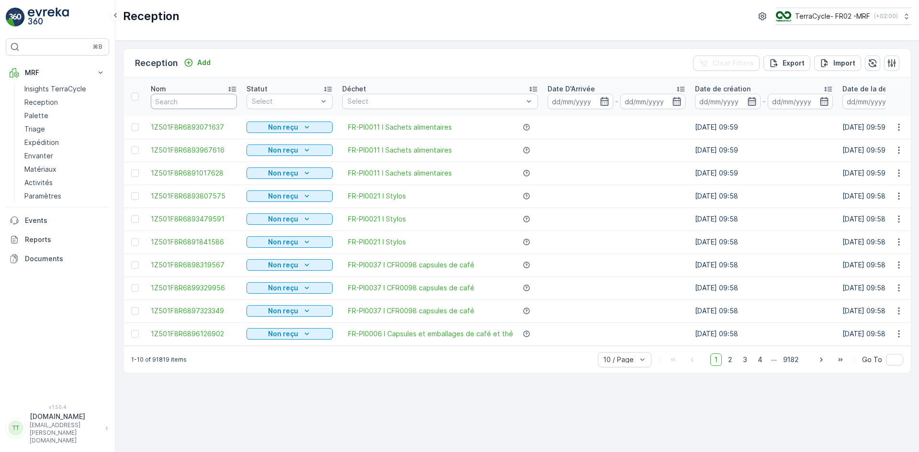
click at [185, 109] on input "text" at bounding box center [194, 101] width 86 height 15
paste input "67028581249912"
type input "67028581249912"
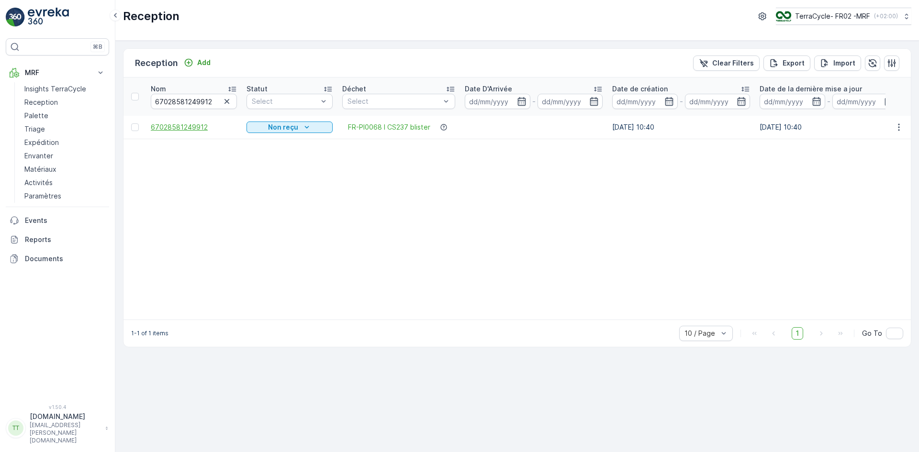
click at [160, 129] on span "67028581249912" at bounding box center [194, 128] width 86 height 10
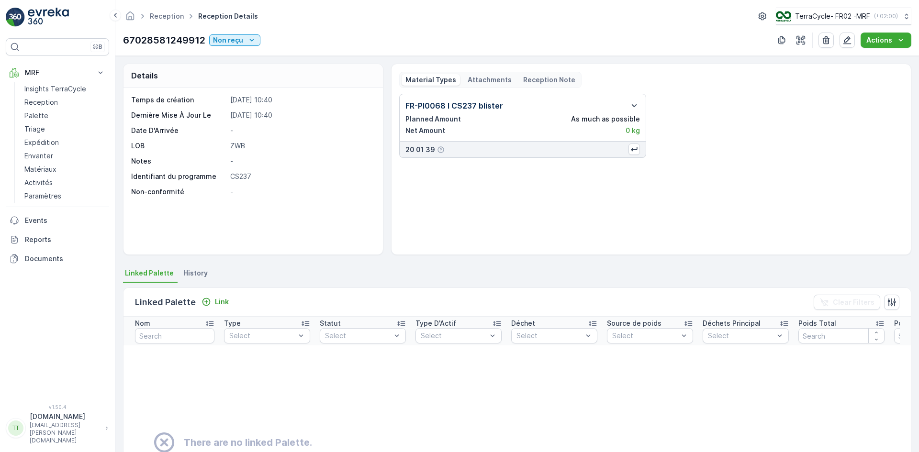
click at [194, 271] on span "History" at bounding box center [195, 274] width 24 height 10
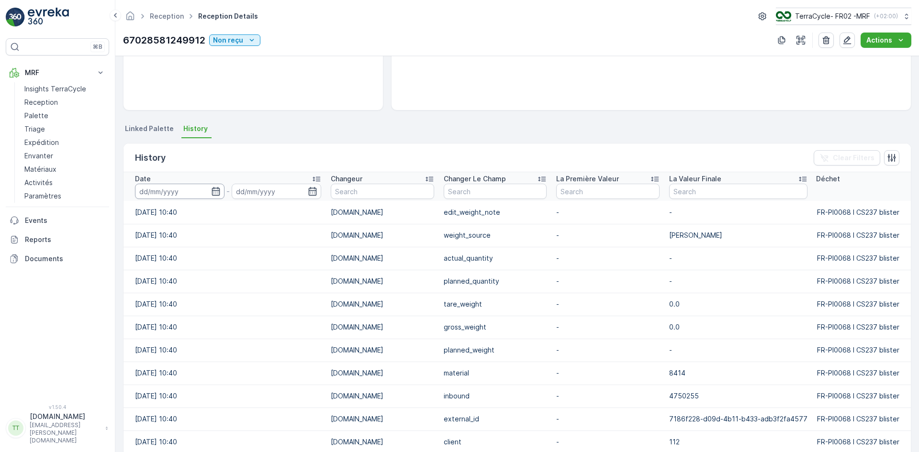
scroll to position [144, 0]
click at [161, 16] on link "Reception" at bounding box center [167, 16] width 34 height 8
